Goal: Information Seeking & Learning: Find specific fact

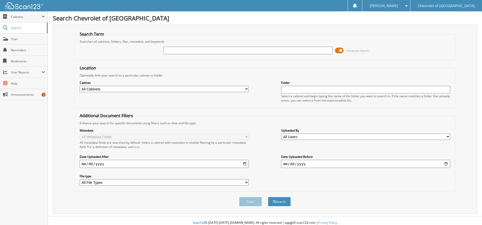
click at [172, 49] on input "text" at bounding box center [247, 51] width 169 height 8
type input "298292"
click at [268, 197] on button "Search" at bounding box center [279, 201] width 23 height 9
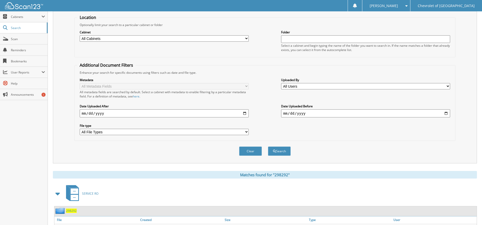
scroll to position [88, 0]
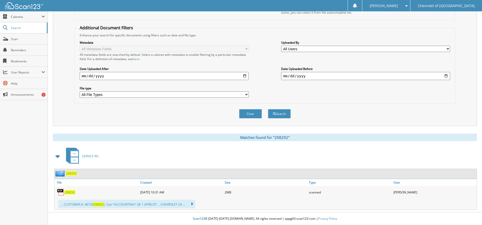
click at [73, 192] on span "298292" at bounding box center [69, 192] width 11 height 4
